Goal: Information Seeking & Learning: Learn about a topic

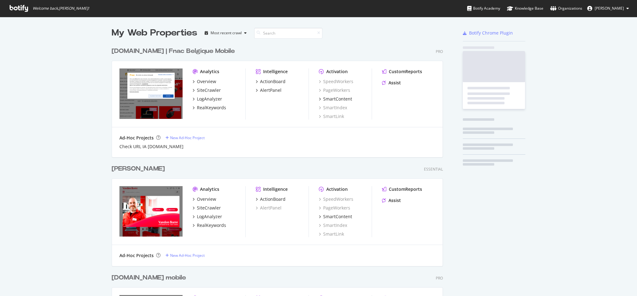
scroll to position [289, 623]
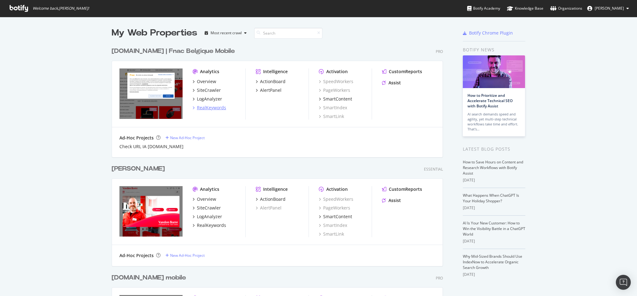
click at [203, 109] on div "RealKeywords" at bounding box center [211, 108] width 29 height 6
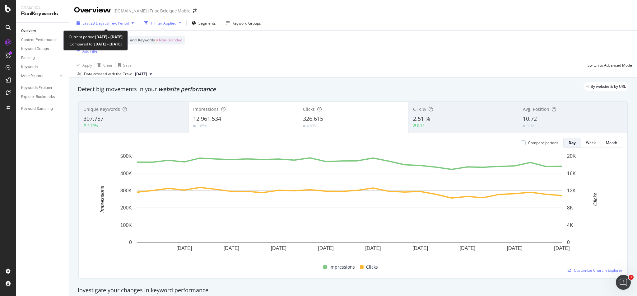
click at [112, 20] on div "Last 28 Days vs Prev. Period" at bounding box center [105, 22] width 63 height 9
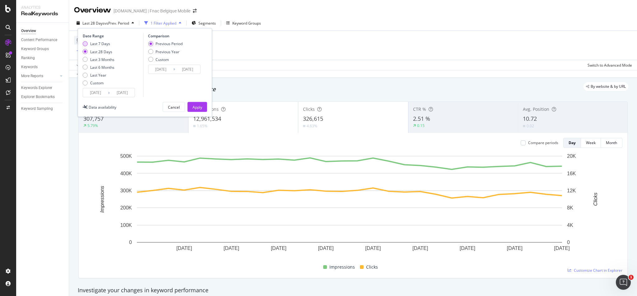
click at [98, 44] on div "Last 7 Days" at bounding box center [100, 43] width 20 height 5
type input "[DATE]"
click at [155, 53] on div "Previous Year" at bounding box center [165, 51] width 35 height 5
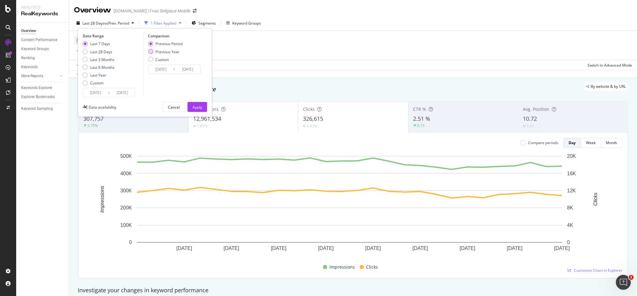
type input "[DATE]"
click at [201, 106] on div "Apply" at bounding box center [198, 106] width 10 height 5
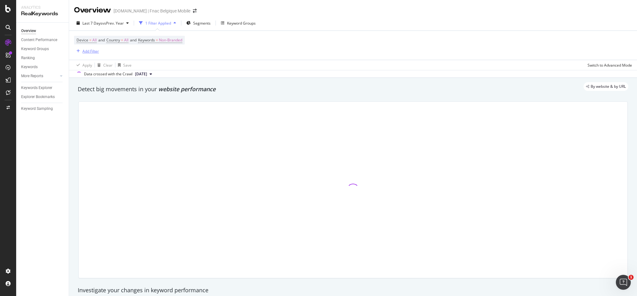
click at [90, 50] on div "Add Filter" at bounding box center [90, 51] width 16 height 5
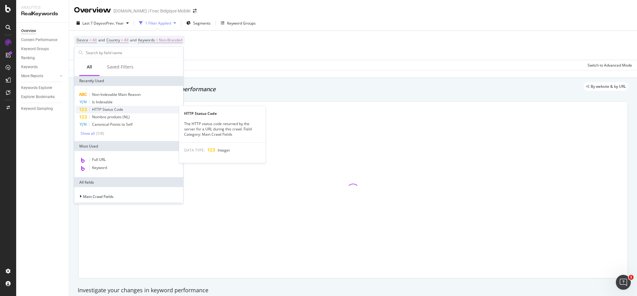
click at [109, 108] on span "HTTP Status Code" at bounding box center [107, 109] width 31 height 5
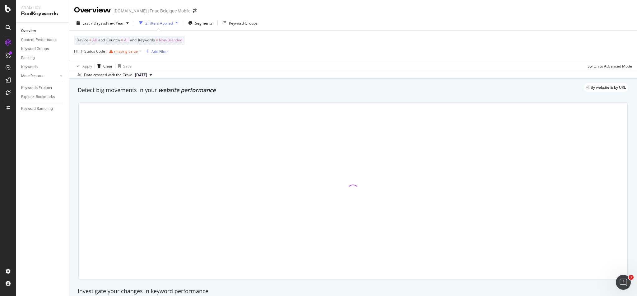
click at [180, 62] on div "Apply Clear Save Switch to Advanced Mode" at bounding box center [353, 66] width 568 height 10
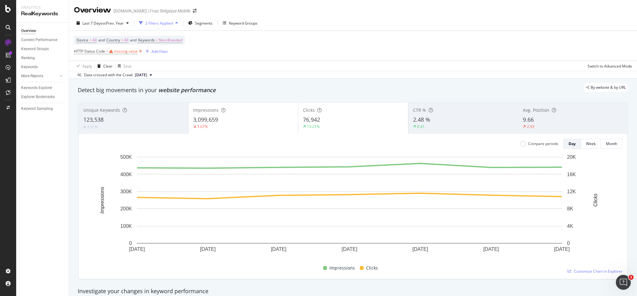
click at [141, 53] on icon at bounding box center [140, 51] width 5 height 6
click at [88, 51] on div "Add Filter" at bounding box center [90, 51] width 16 height 5
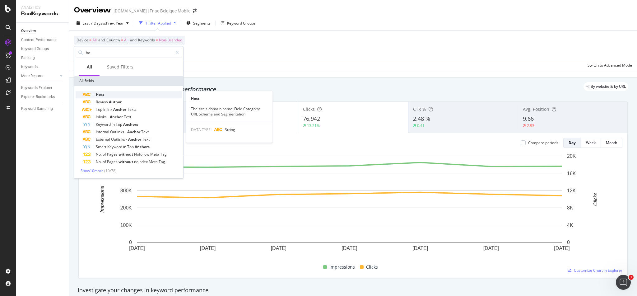
type input "ho"
click at [111, 94] on div "Host" at bounding box center [132, 94] width 99 height 7
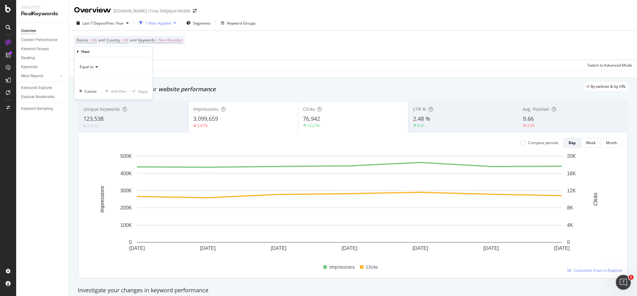
click at [117, 72] on div "Equal to" at bounding box center [113, 72] width 68 height 21
click at [119, 77] on input "text" at bounding box center [114, 78] width 68 height 10
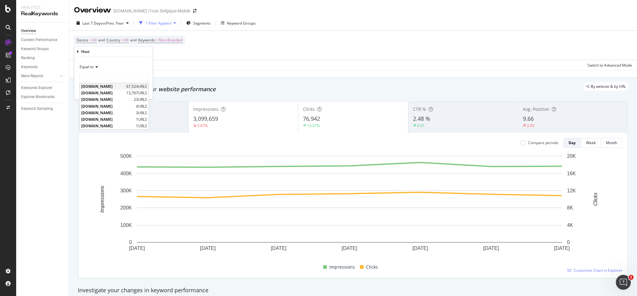
click at [106, 87] on span "[DOMAIN_NAME]" at bounding box center [103, 86] width 44 height 5
type input "[DOMAIN_NAME]"
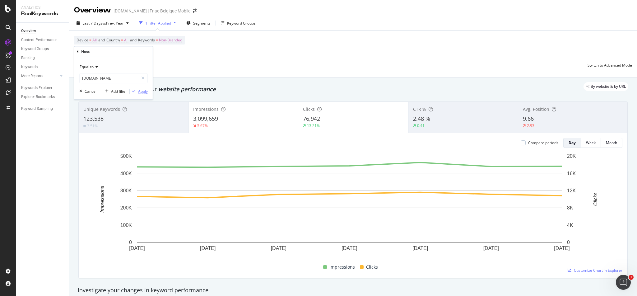
click at [141, 92] on div "Apply" at bounding box center [143, 91] width 10 height 5
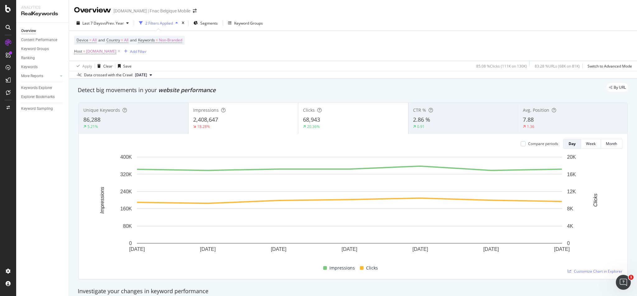
click at [228, 49] on div "Device = All and Country = All and Keywords = Non-Branded Host = [DOMAIN_NAME] …" at bounding box center [353, 46] width 558 height 30
click at [85, 23] on span "Last 7 Days" at bounding box center [92, 23] width 20 height 5
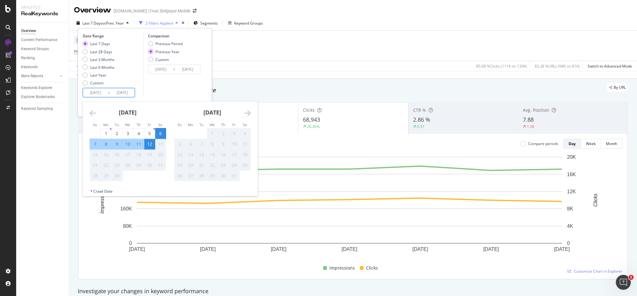
click at [98, 94] on input "[DATE]" at bounding box center [95, 92] width 25 height 9
click at [90, 111] on icon "Move backward to switch to the previous month." at bounding box center [93, 112] width 7 height 7
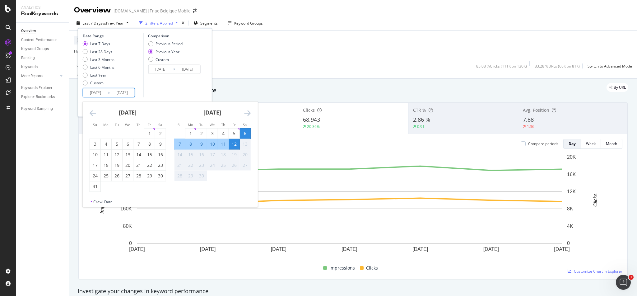
click at [90, 111] on icon "Move backward to switch to the previous month." at bounding box center [93, 112] width 7 height 7
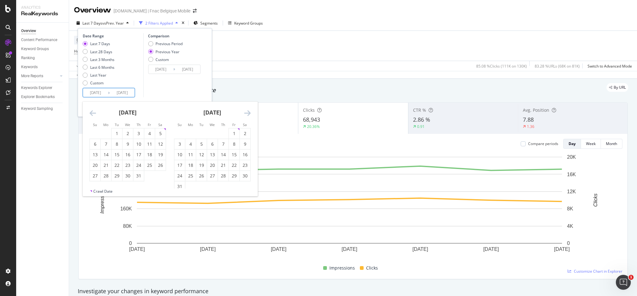
click at [90, 111] on icon "Move backward to switch to the previous month." at bounding box center [93, 112] width 7 height 7
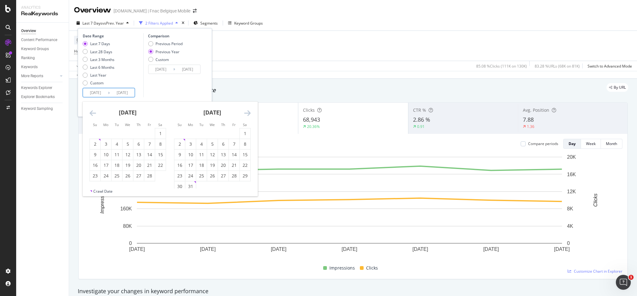
click at [90, 111] on icon "Move backward to switch to the previous month." at bounding box center [93, 112] width 7 height 7
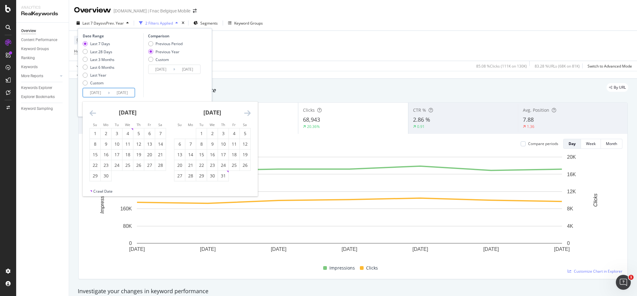
click at [90, 111] on icon "Move backward to switch to the previous month." at bounding box center [93, 112] width 7 height 7
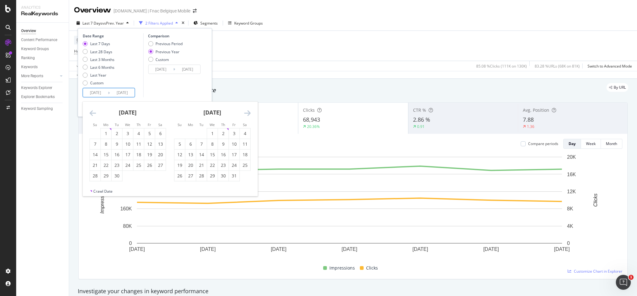
click at [90, 111] on icon "Move backward to switch to the previous month." at bounding box center [93, 112] width 7 height 7
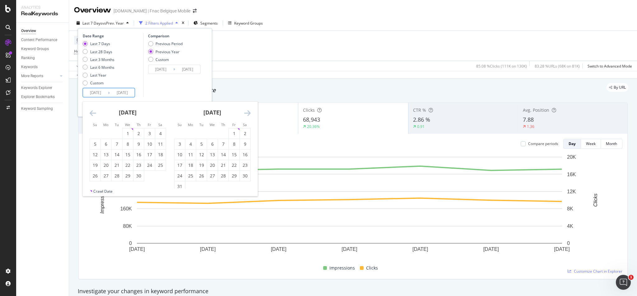
click at [90, 111] on icon "Move backward to switch to the previous month." at bounding box center [93, 112] width 7 height 7
click at [246, 113] on icon "Move forward to switch to the next month." at bounding box center [247, 112] width 7 height 7
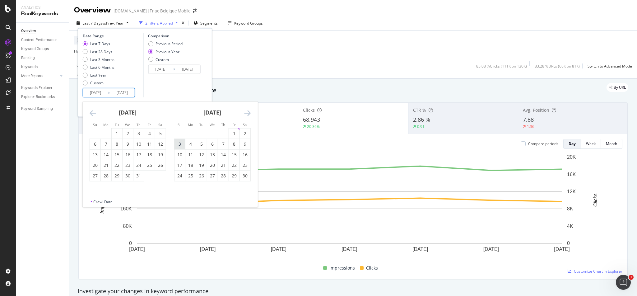
click at [181, 146] on div "3" at bounding box center [180, 144] width 11 height 6
type input "[DATE]"
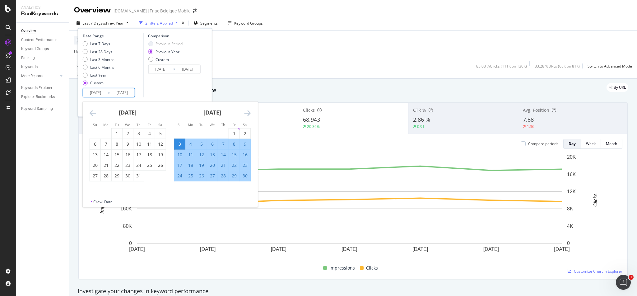
click at [246, 146] on div "9" at bounding box center [245, 144] width 11 height 6
type input "[DATE]"
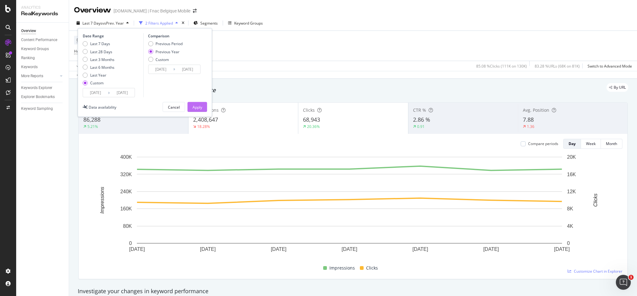
click at [200, 105] on div "Apply" at bounding box center [198, 106] width 10 height 5
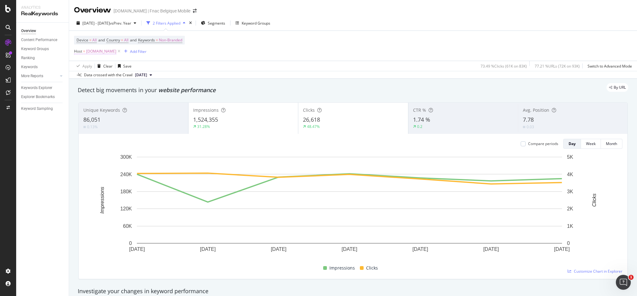
click at [98, 51] on span "[DOMAIN_NAME]" at bounding box center [101, 51] width 30 height 9
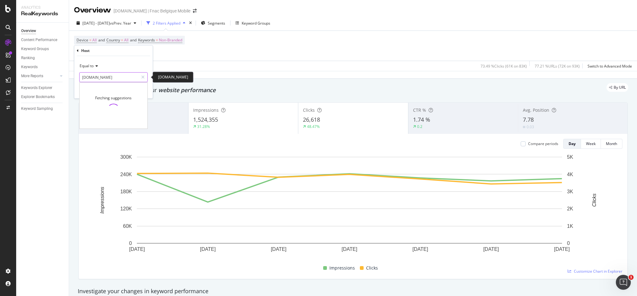
click at [106, 79] on input "[DOMAIN_NAME]" at bounding box center [109, 77] width 59 height 10
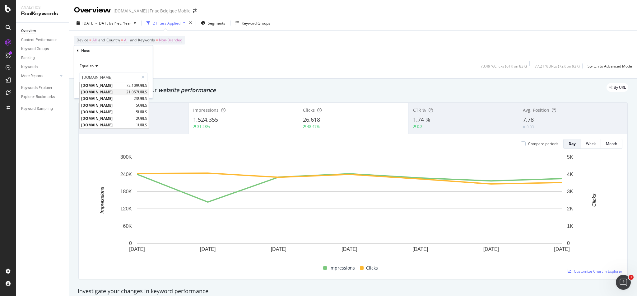
click at [103, 91] on span "[DOMAIN_NAME]" at bounding box center [103, 91] width 44 height 5
type input "[DOMAIN_NAME]"
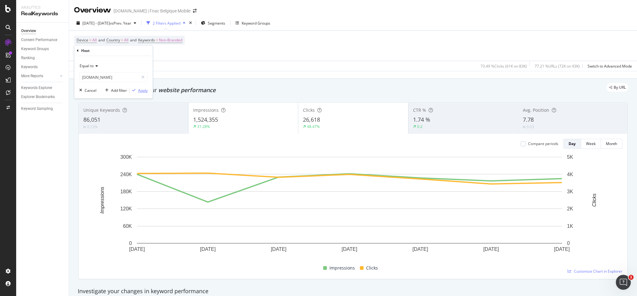
click at [143, 90] on div "Apply" at bounding box center [143, 90] width 10 height 5
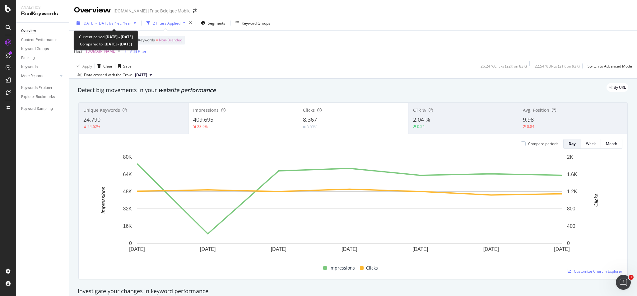
click at [106, 23] on span "[DATE] - [DATE]" at bounding box center [95, 23] width 27 height 5
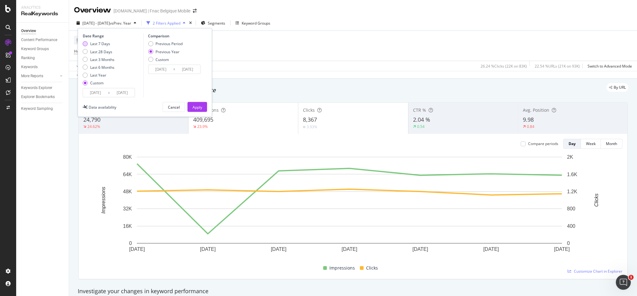
click at [102, 45] on div "Last 7 Days" at bounding box center [100, 43] width 20 height 5
type input "[DATE]"
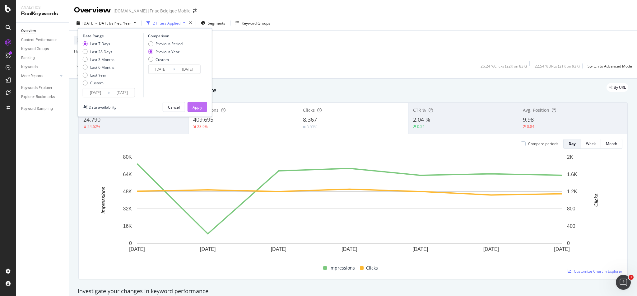
click at [203, 107] on button "Apply" at bounding box center [198, 107] width 20 height 10
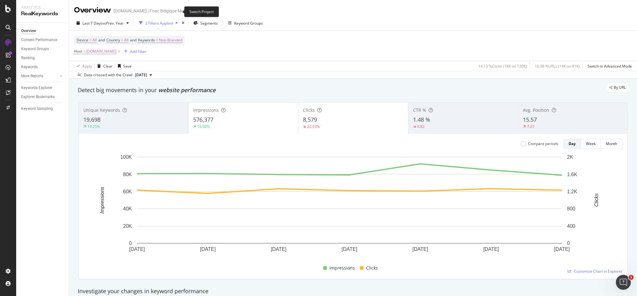
click at [193, 13] on icon "arrow-right-arrow-left" at bounding box center [195, 11] width 4 height 4
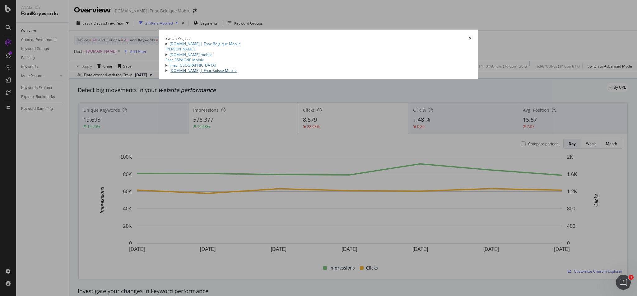
click at [171, 73] on link "[DOMAIN_NAME] | Fnac Suisse Mobile" at bounding box center [203, 70] width 67 height 5
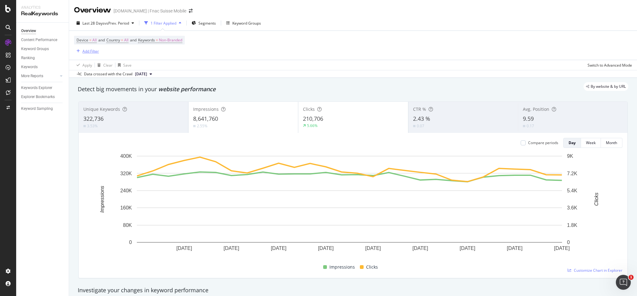
click at [86, 52] on div "Add Filter" at bounding box center [90, 51] width 16 height 5
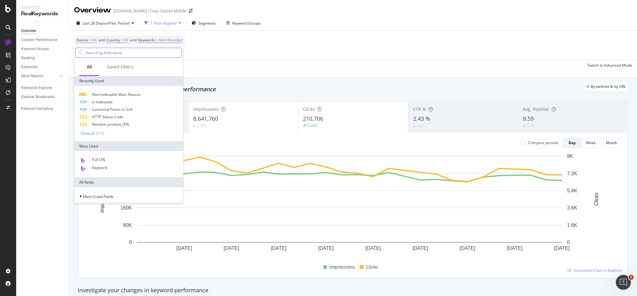
click at [99, 50] on input "text" at bounding box center [133, 52] width 96 height 9
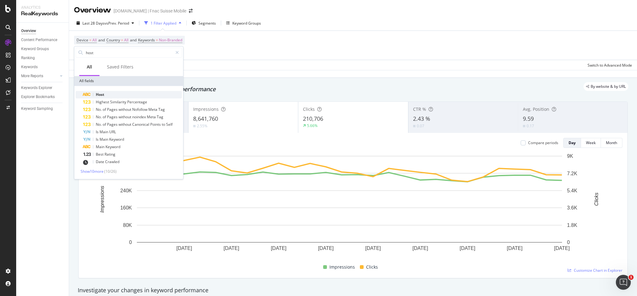
type input "host"
click at [100, 94] on span "Host" at bounding box center [100, 94] width 8 height 5
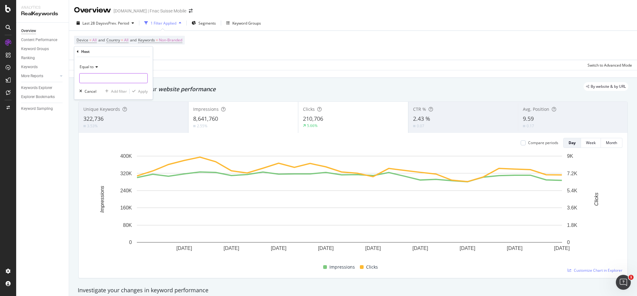
click at [99, 78] on input "text" at bounding box center [114, 78] width 68 height 10
click at [100, 86] on span "[DOMAIN_NAME]" at bounding box center [101, 86] width 41 height 5
type input "[DOMAIN_NAME]"
click at [142, 93] on div "Apply" at bounding box center [143, 91] width 10 height 5
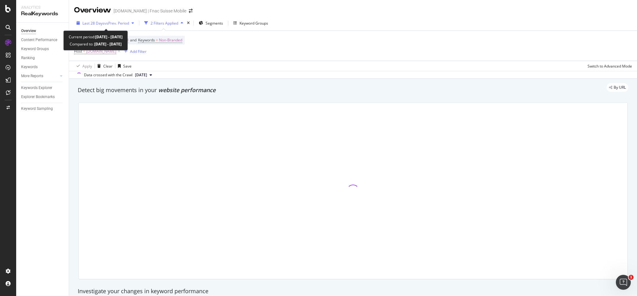
click at [121, 25] on span "vs Prev. Period" at bounding box center [117, 23] width 25 height 5
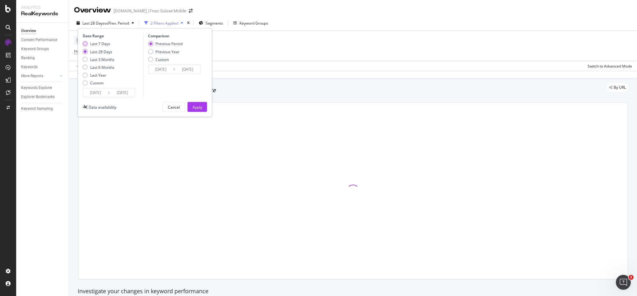
click at [102, 44] on div "Last 7 Days" at bounding box center [100, 43] width 20 height 5
type input "[DATE]"
click at [166, 51] on div "Previous Year" at bounding box center [168, 51] width 24 height 5
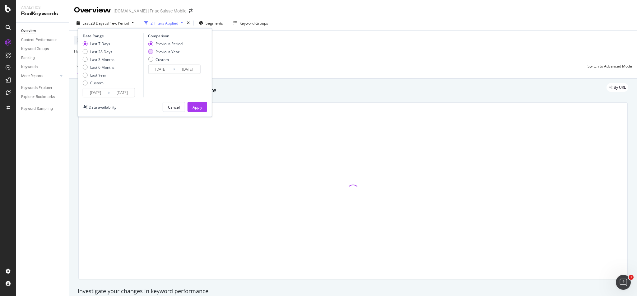
type input "[DATE]"
click at [197, 109] on div "Apply" at bounding box center [198, 106] width 10 height 5
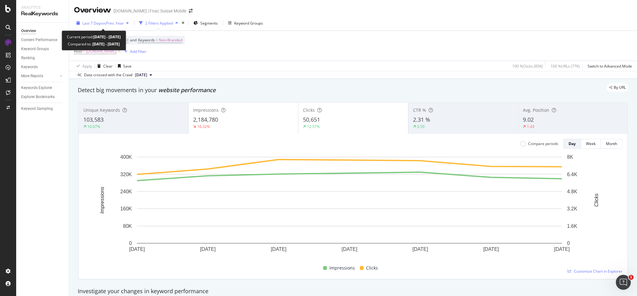
click at [92, 24] on span "Last 7 Days" at bounding box center [92, 23] width 20 height 5
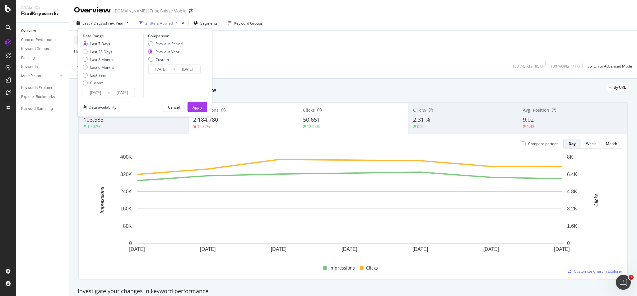
click at [99, 98] on div "Date Range Last 7 Days Last 28 Days Last 3 Months Last 6 Months Last Year Custo…" at bounding box center [145, 72] width 134 height 89
click at [99, 92] on input "[DATE]" at bounding box center [95, 92] width 25 height 9
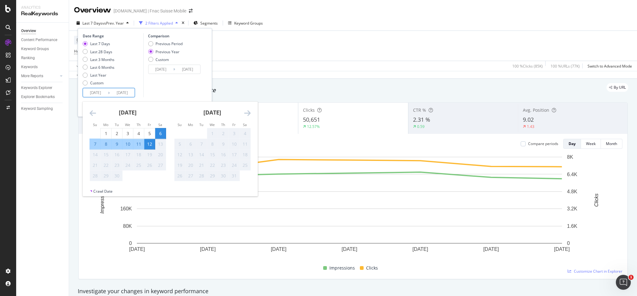
click at [94, 111] on icon "Move backward to switch to the previous month." at bounding box center [93, 112] width 7 height 7
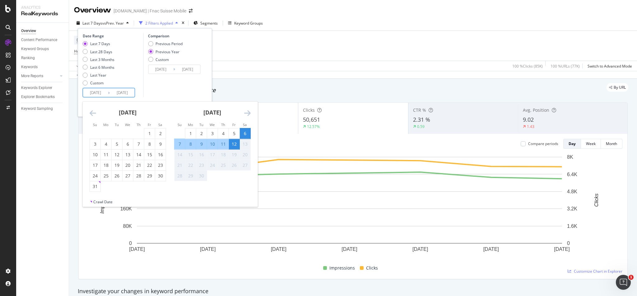
click at [94, 111] on icon "Move backward to switch to the previous month." at bounding box center [93, 112] width 7 height 7
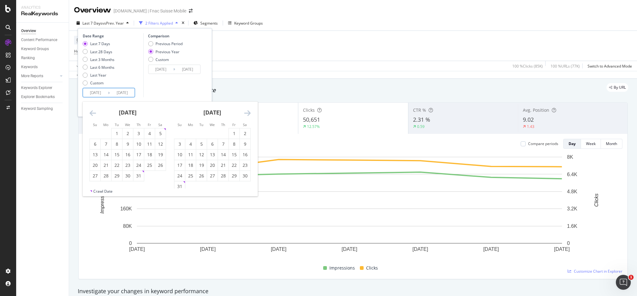
click at [94, 111] on icon "Move backward to switch to the previous month." at bounding box center [93, 112] width 7 height 7
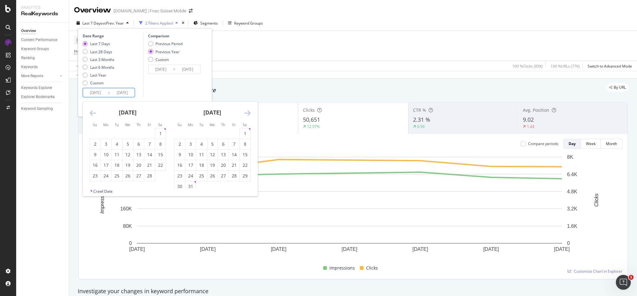
click at [94, 111] on icon "Move backward to switch to the previous month." at bounding box center [93, 112] width 7 height 7
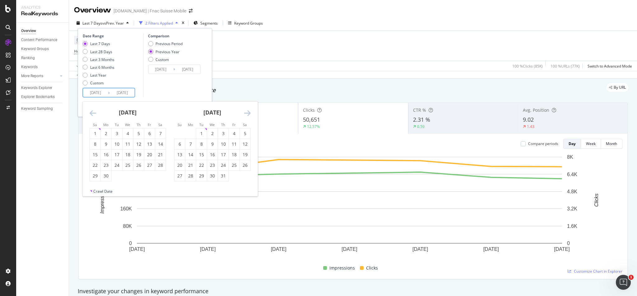
click at [94, 111] on icon "Move backward to switch to the previous month." at bounding box center [93, 112] width 7 height 7
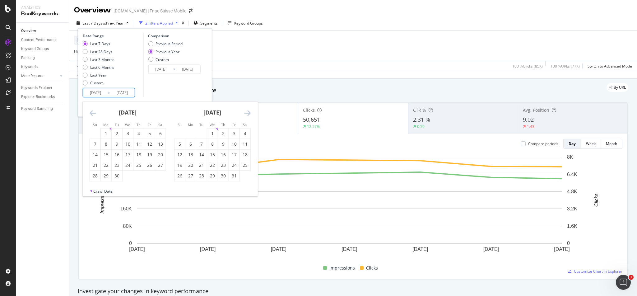
click at [94, 111] on icon "Move backward to switch to the previous month." at bounding box center [93, 112] width 7 height 7
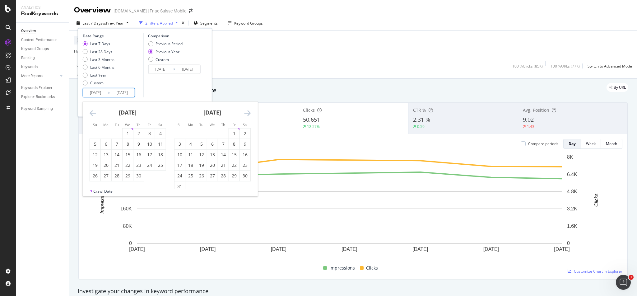
click at [94, 111] on icon "Move backward to switch to the previous month." at bounding box center [93, 112] width 7 height 7
click at [94, 146] on div "3" at bounding box center [95, 144] width 11 height 6
type input "[DATE]"
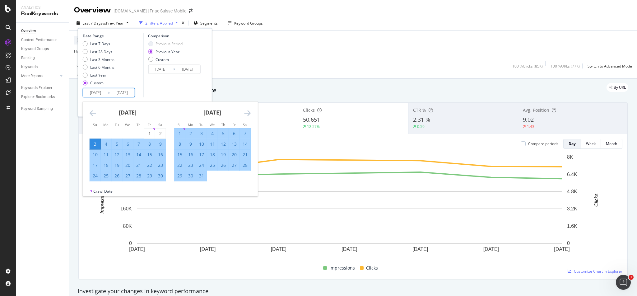
click at [157, 143] on div "9" at bounding box center [160, 144] width 11 height 6
type input "[DATE]"
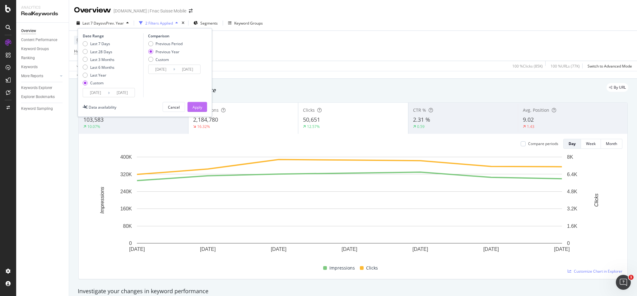
click at [202, 106] on div "Apply" at bounding box center [198, 106] width 10 height 5
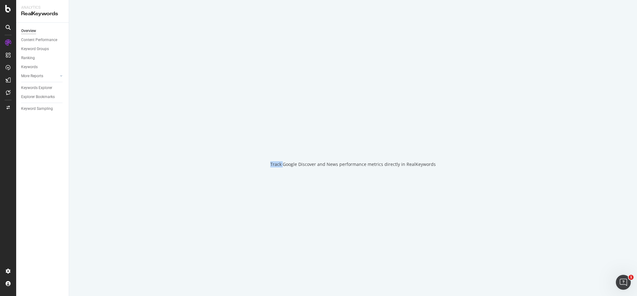
click at [202, 106] on div "Track Google Discover and News performance metrics directly in RealKeywords" at bounding box center [353, 148] width 568 height 296
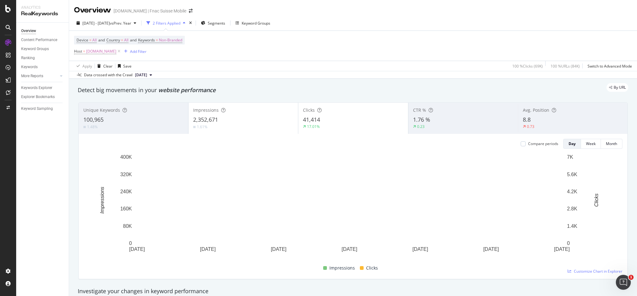
click at [286, 84] on div "By URL" at bounding box center [350, 87] width 557 height 9
